Goal: Information Seeking & Learning: Learn about a topic

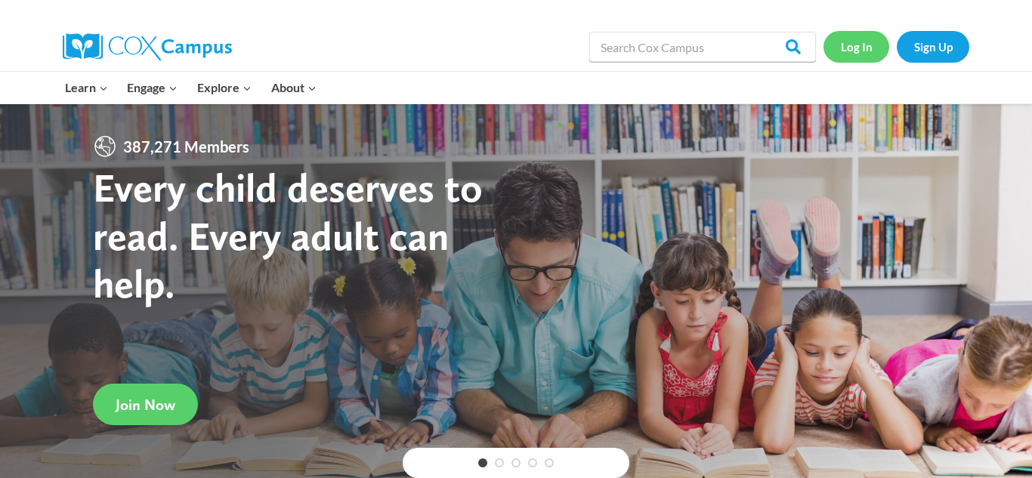
click at [838, 41] on link "Log In" at bounding box center [857, 46] width 66 height 31
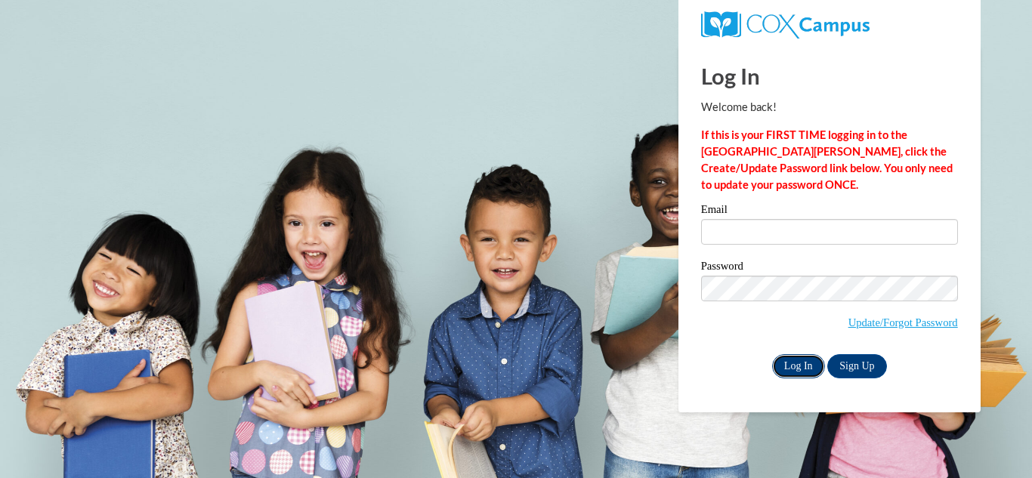
click at [802, 360] on input "Log In" at bounding box center [798, 366] width 53 height 24
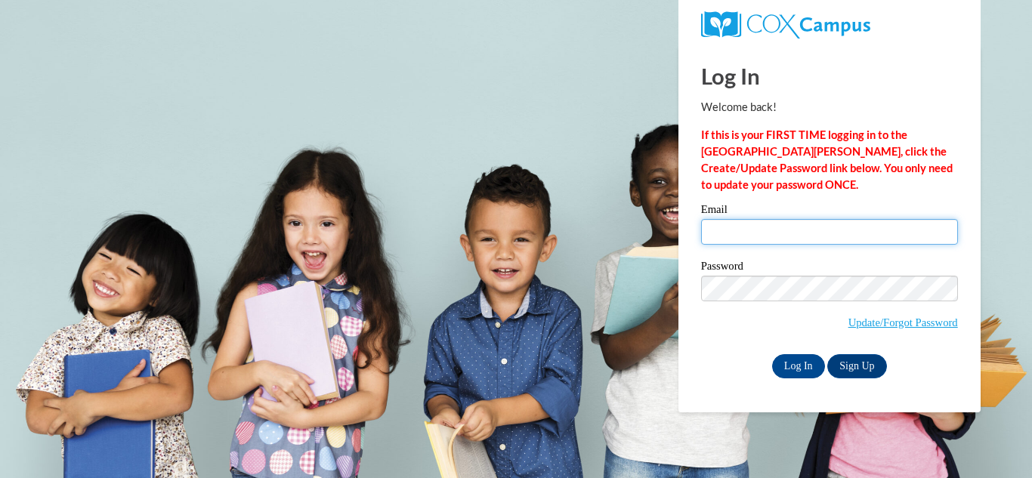
click at [749, 229] on input "Email" at bounding box center [829, 232] width 257 height 26
click at [731, 241] on input "Email" at bounding box center [829, 232] width 257 height 26
type input "harandall26@gmail.com"
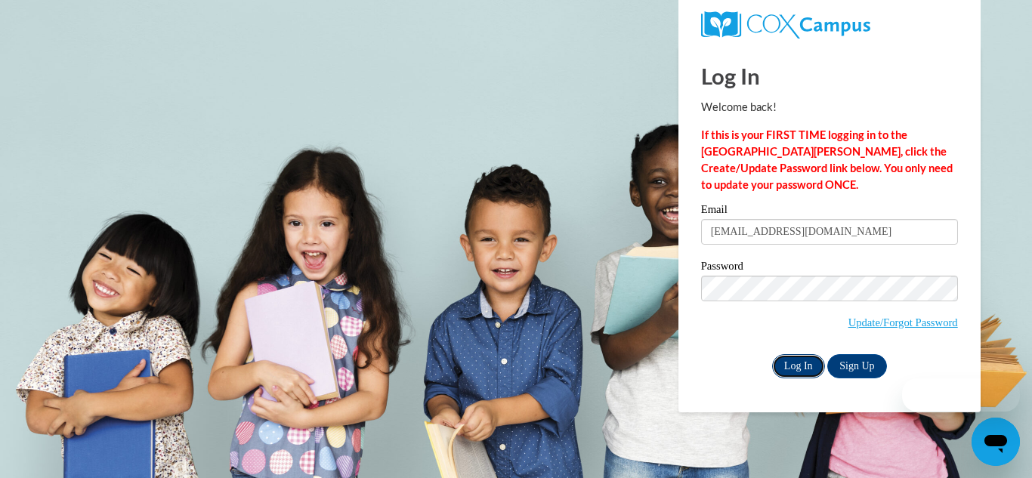
click at [795, 359] on input "Log In" at bounding box center [798, 366] width 53 height 24
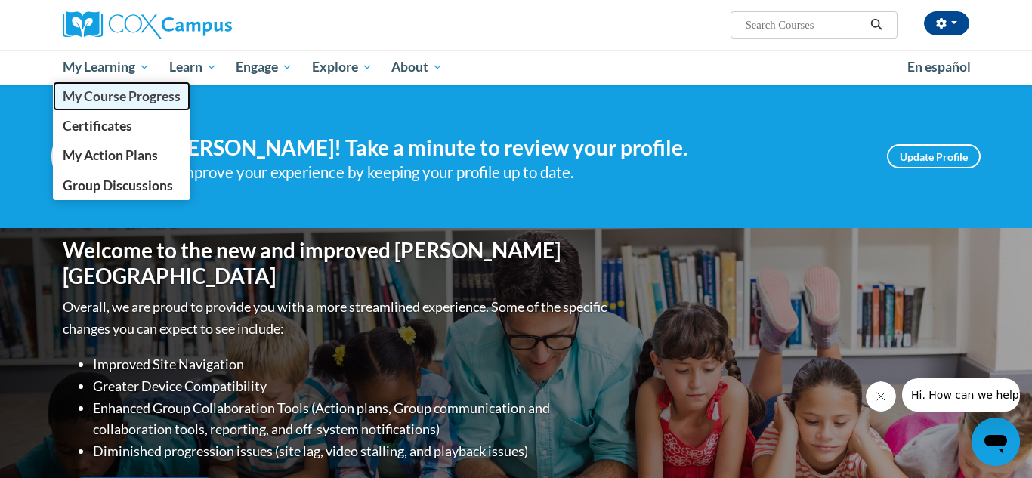
click at [121, 89] on span "My Course Progress" at bounding box center [122, 96] width 118 height 16
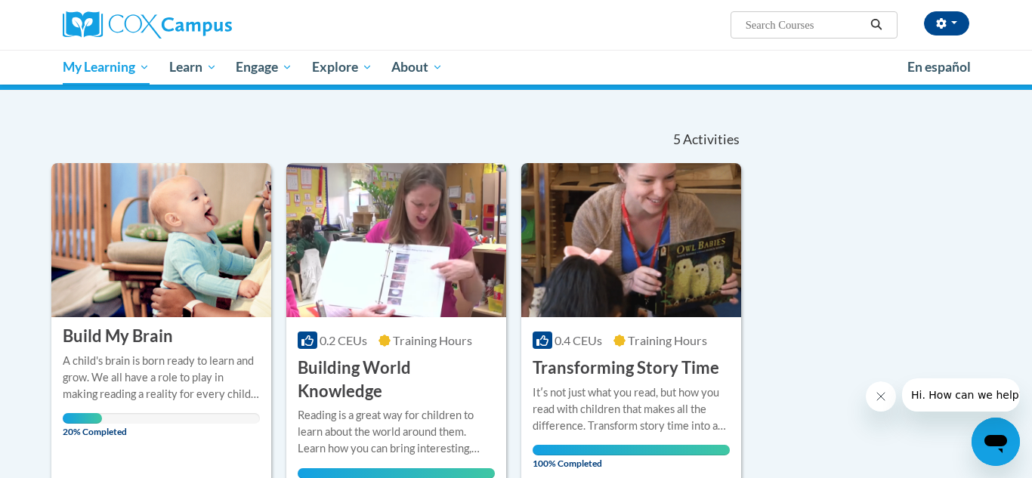
scroll to position [122, 0]
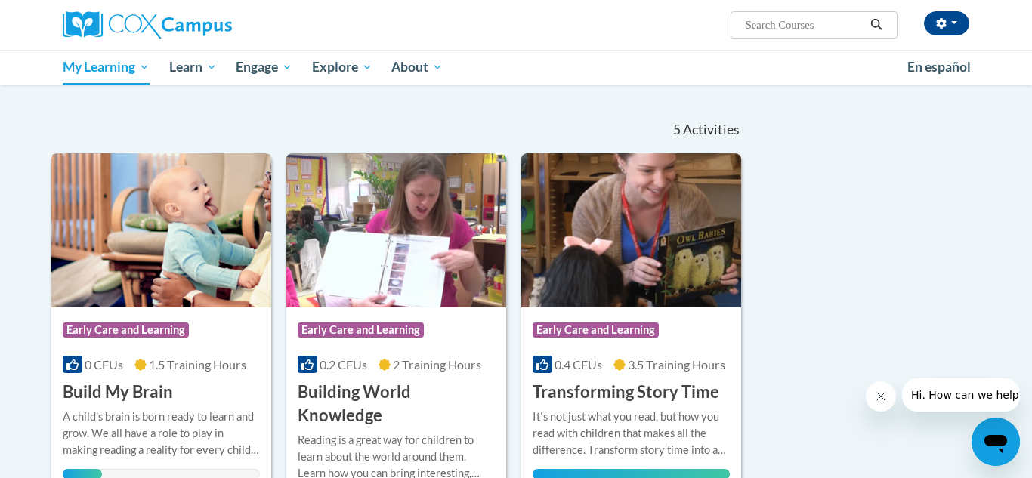
click at [212, 254] on img at bounding box center [161, 230] width 220 height 154
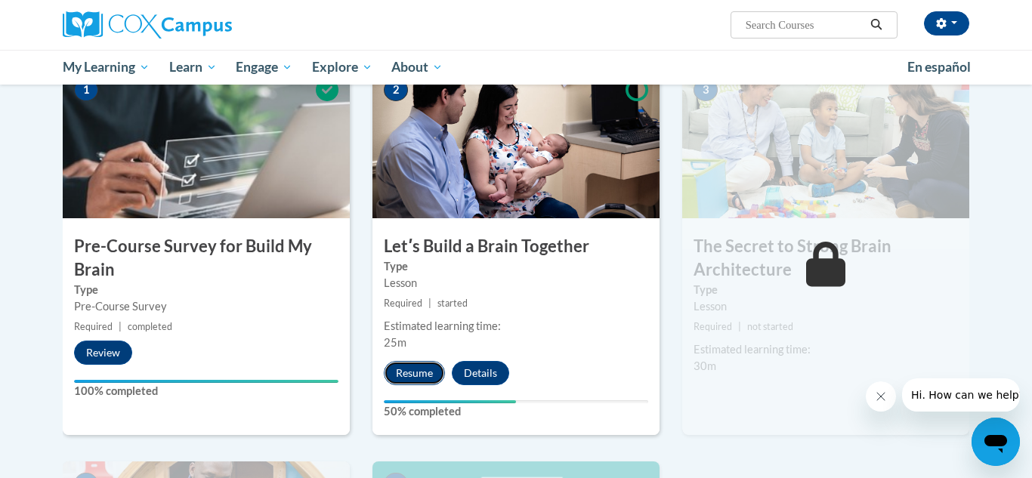
click at [401, 375] on button "Resume" at bounding box center [414, 373] width 61 height 24
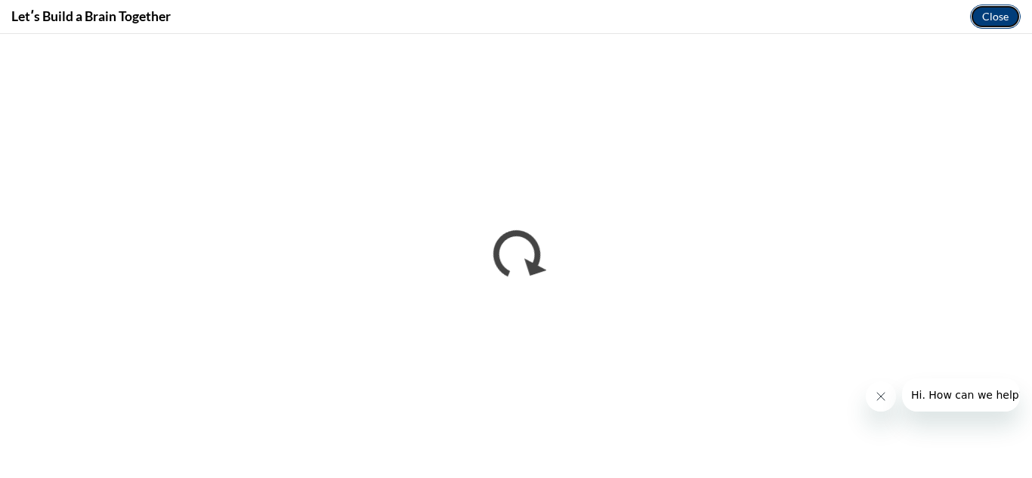
click at [1000, 17] on button "Close" at bounding box center [995, 17] width 51 height 24
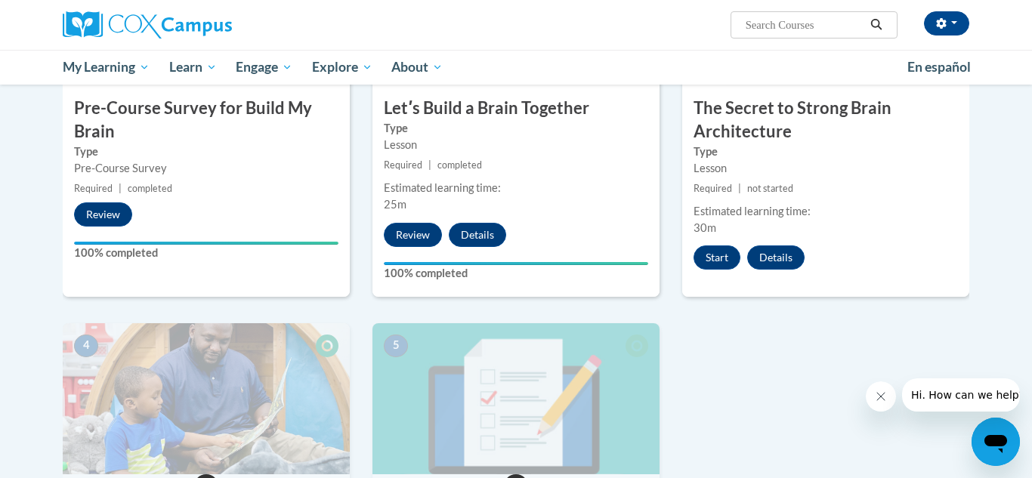
scroll to position [468, 0]
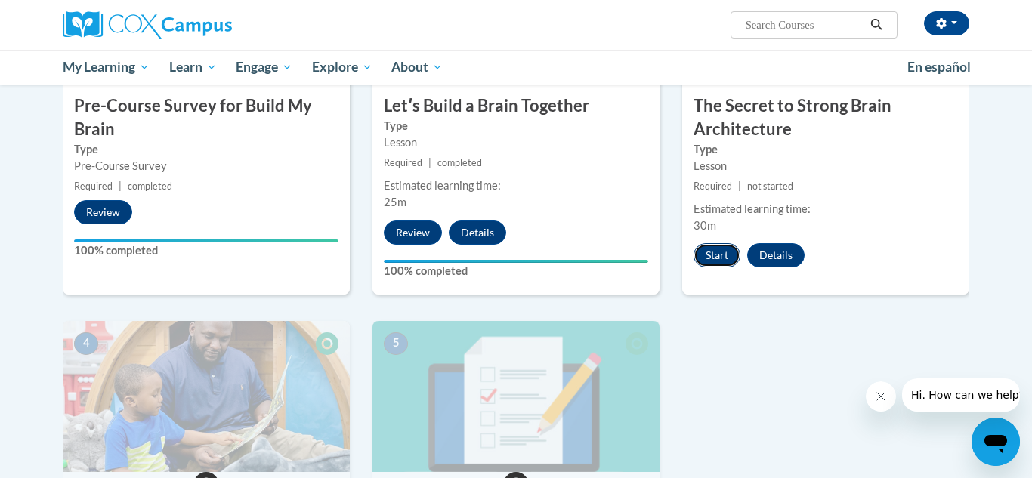
click at [722, 260] on button "Start" at bounding box center [717, 255] width 47 height 24
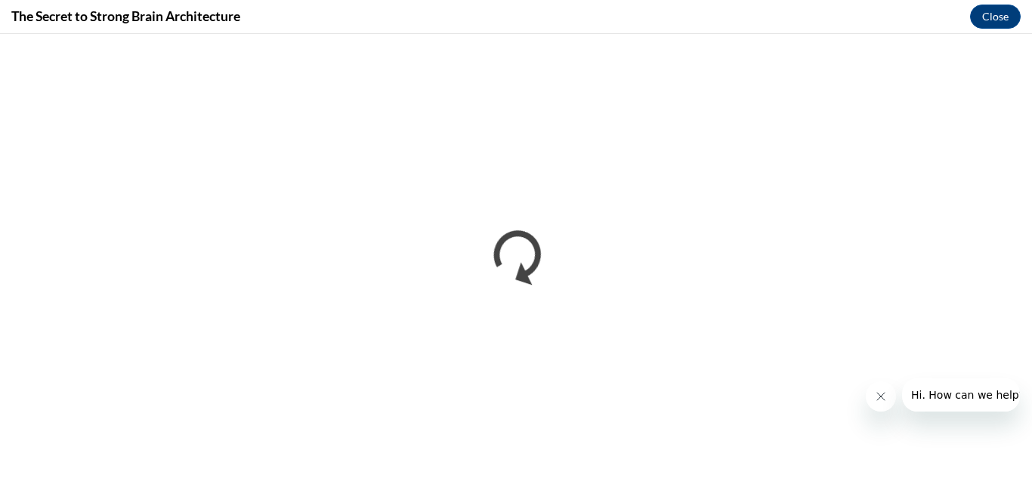
scroll to position [0, 0]
click at [986, 14] on button "Close" at bounding box center [995, 17] width 51 height 24
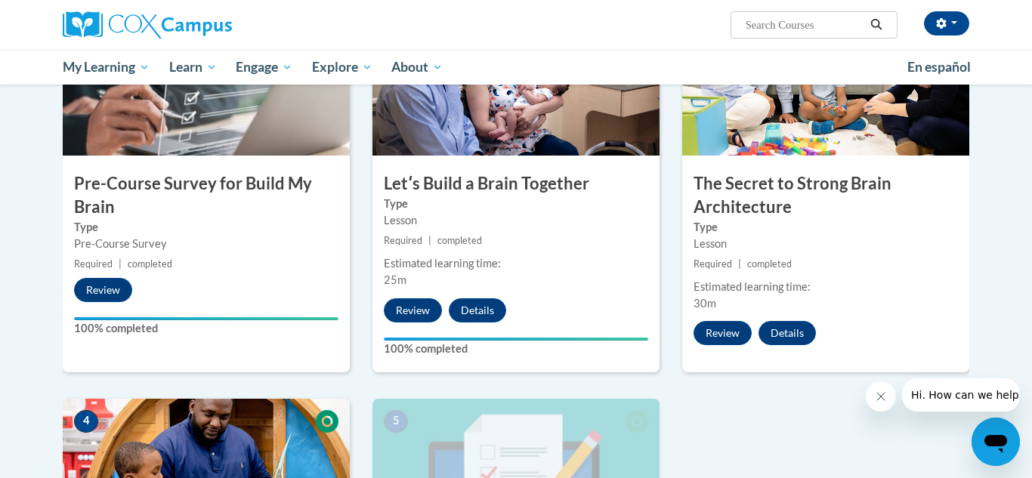
scroll to position [385, 0]
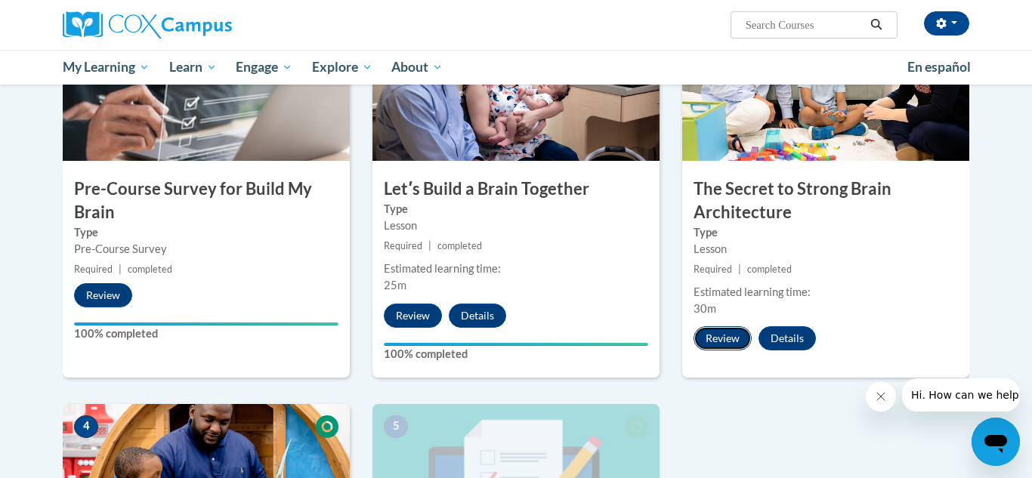
click at [720, 340] on button "Review" at bounding box center [723, 338] width 58 height 24
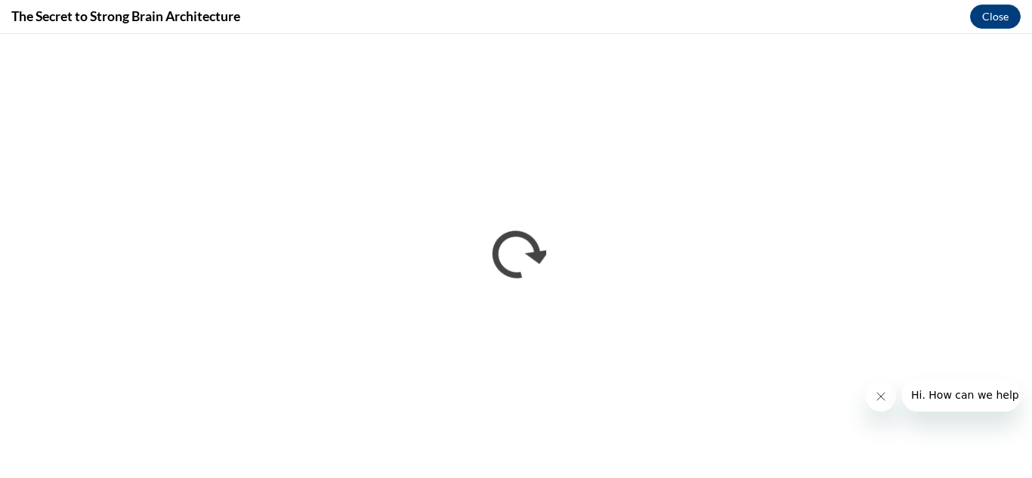
scroll to position [0, 0]
click at [994, 15] on button "Close" at bounding box center [995, 17] width 51 height 24
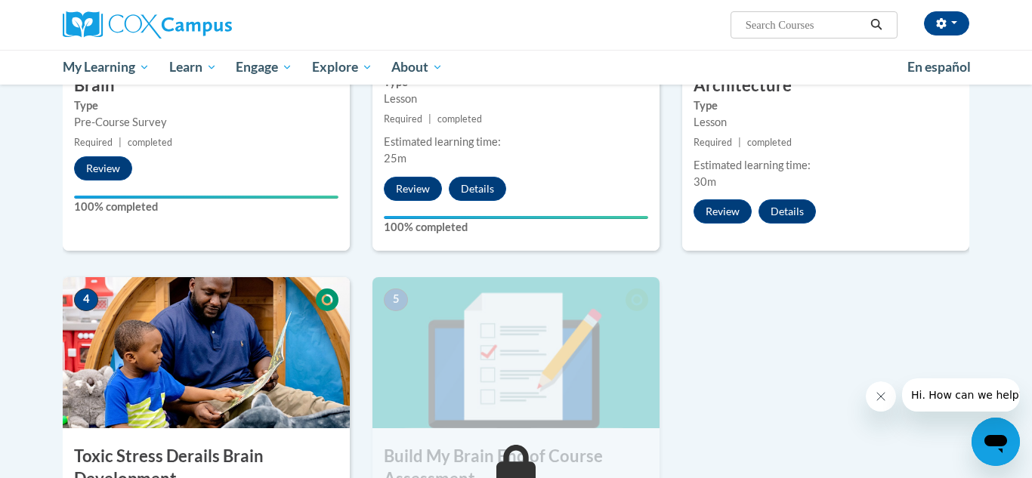
click at [198, 367] on img at bounding box center [206, 352] width 287 height 151
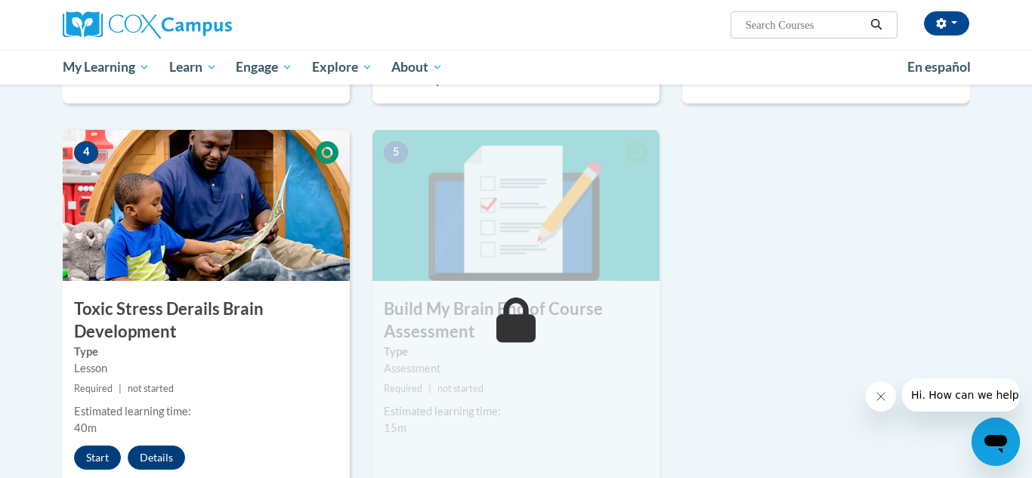
scroll to position [697, 0]
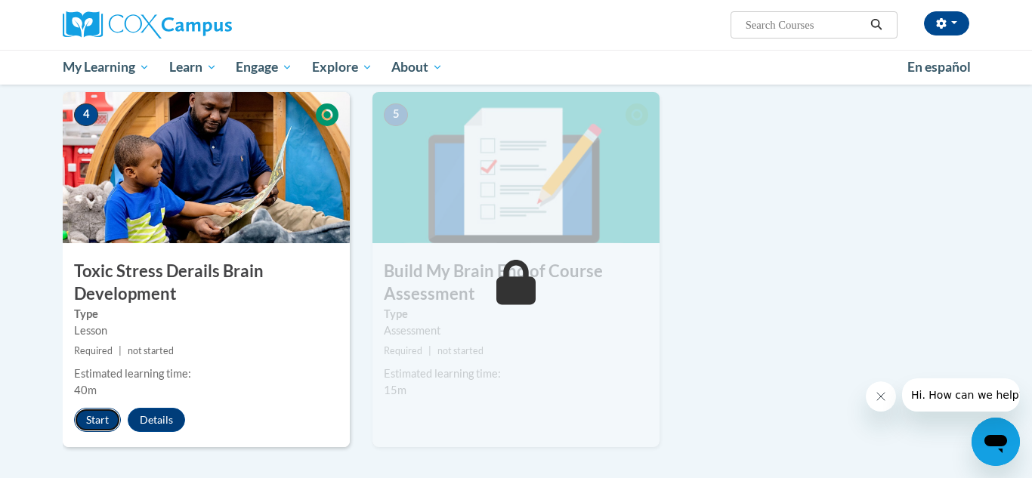
click at [103, 416] on button "Start" at bounding box center [97, 420] width 47 height 24
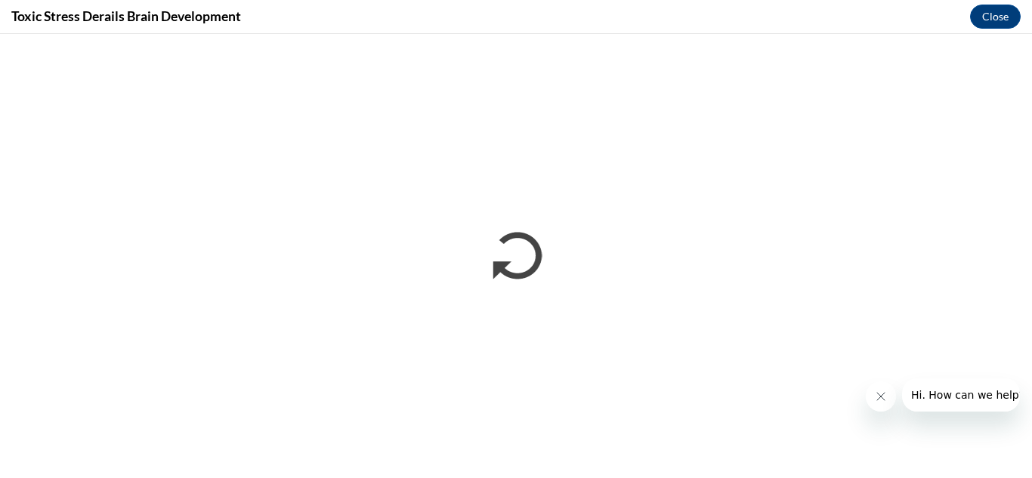
scroll to position [0, 0]
click at [990, 17] on button "Close" at bounding box center [995, 17] width 51 height 24
